Goal: Check status: Check status

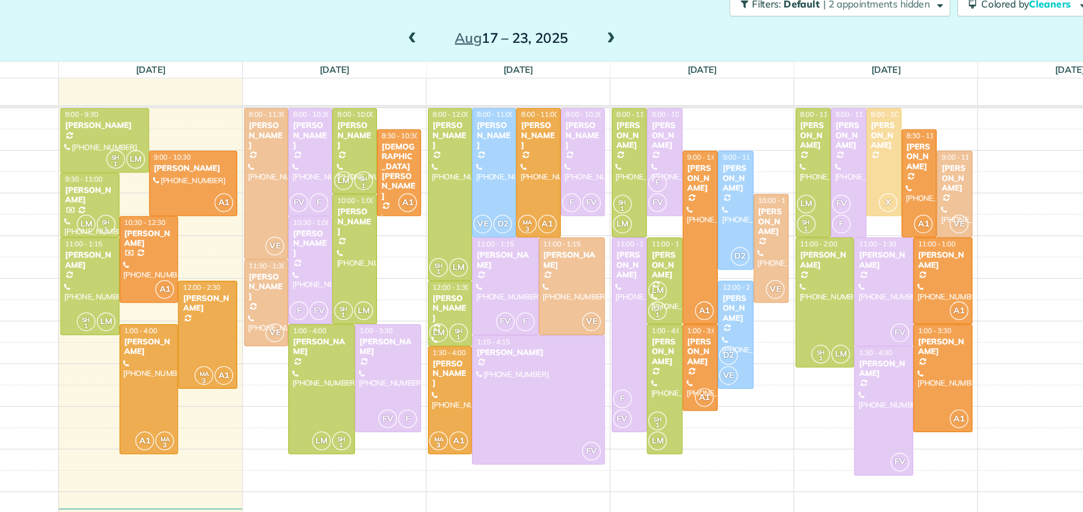
scroll to position [4, 4]
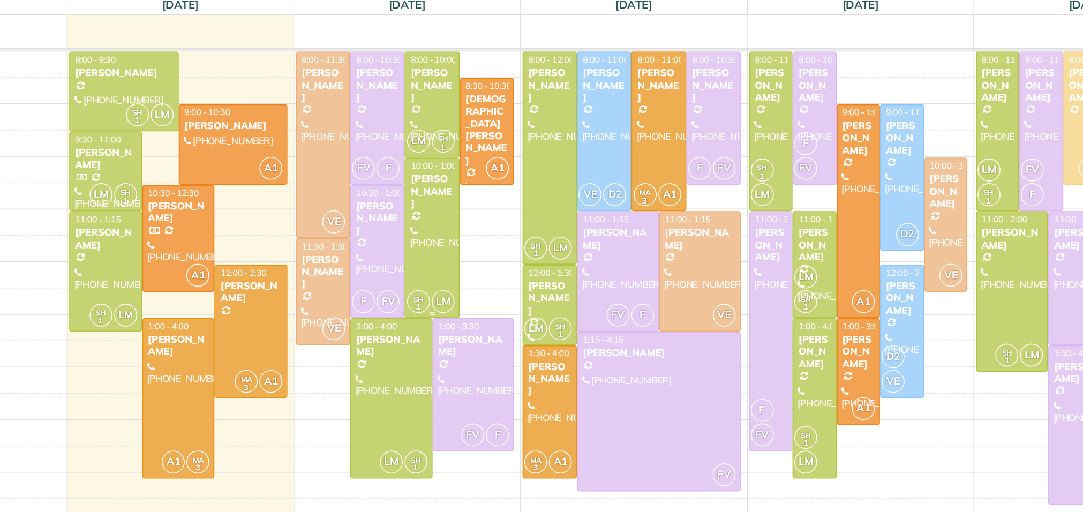
click at [448, 229] on div at bounding box center [445, 240] width 33 height 100
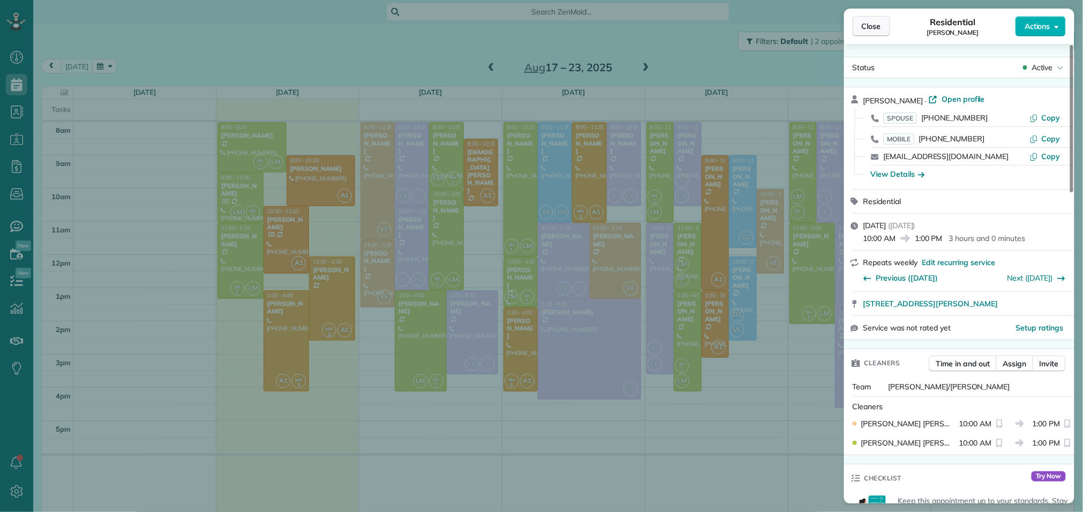
click at [872, 24] on span "Close" at bounding box center [871, 26] width 19 height 11
